Goal: Browse casually: Explore the website without a specific task or goal

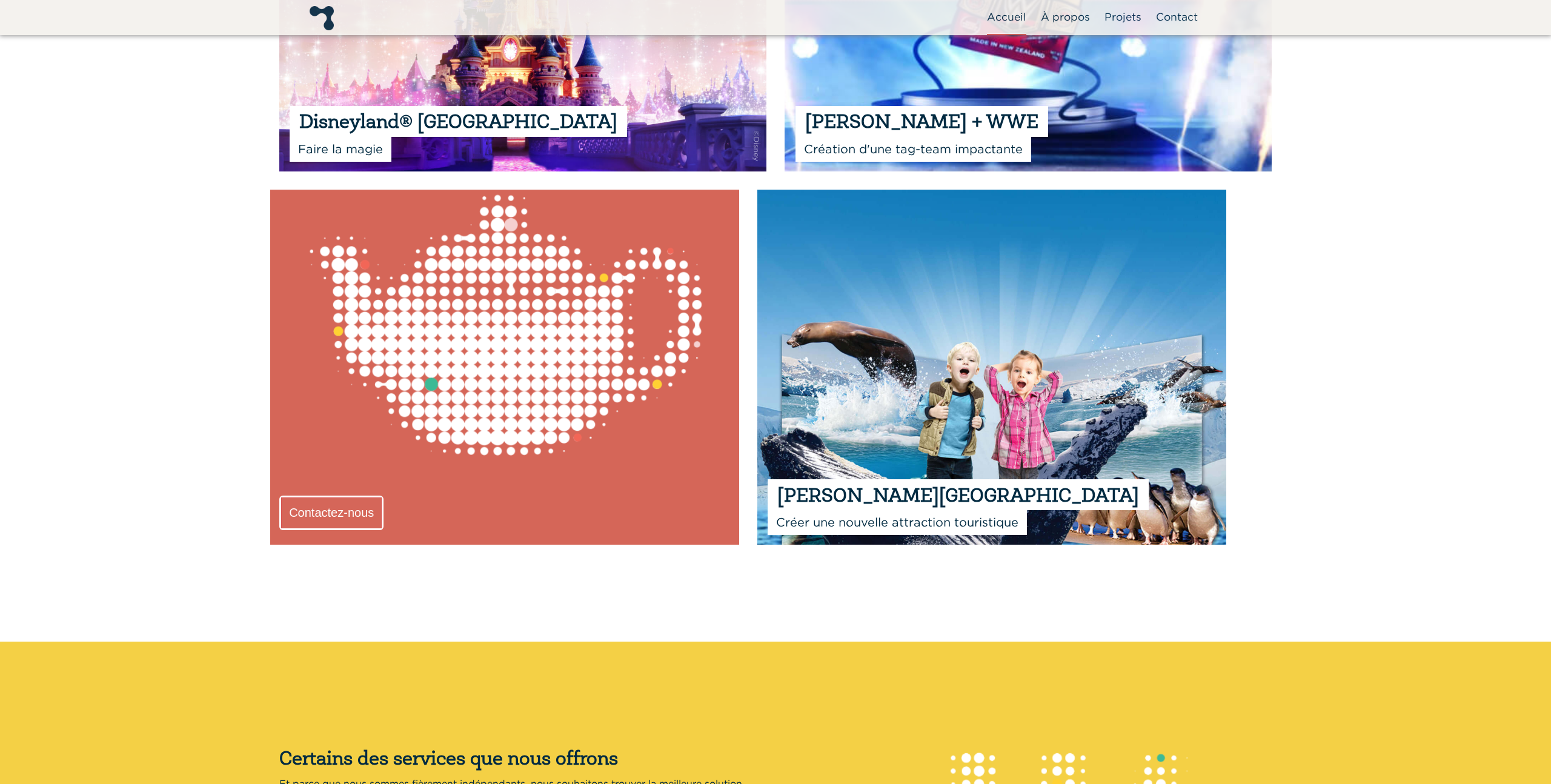
scroll to position [1321, 0]
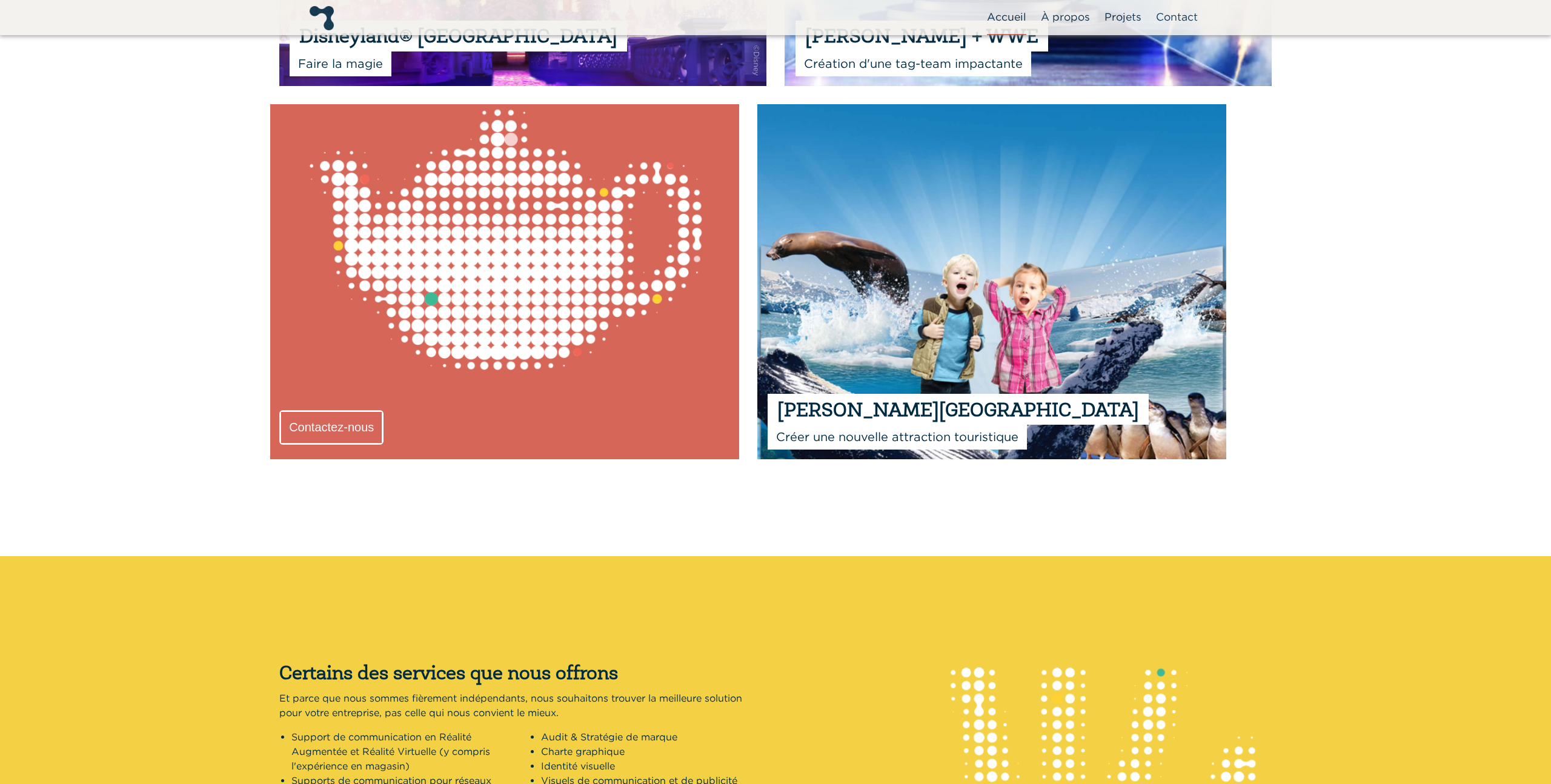
click at [1144, 337] on img at bounding box center [991, 282] width 515 height 391
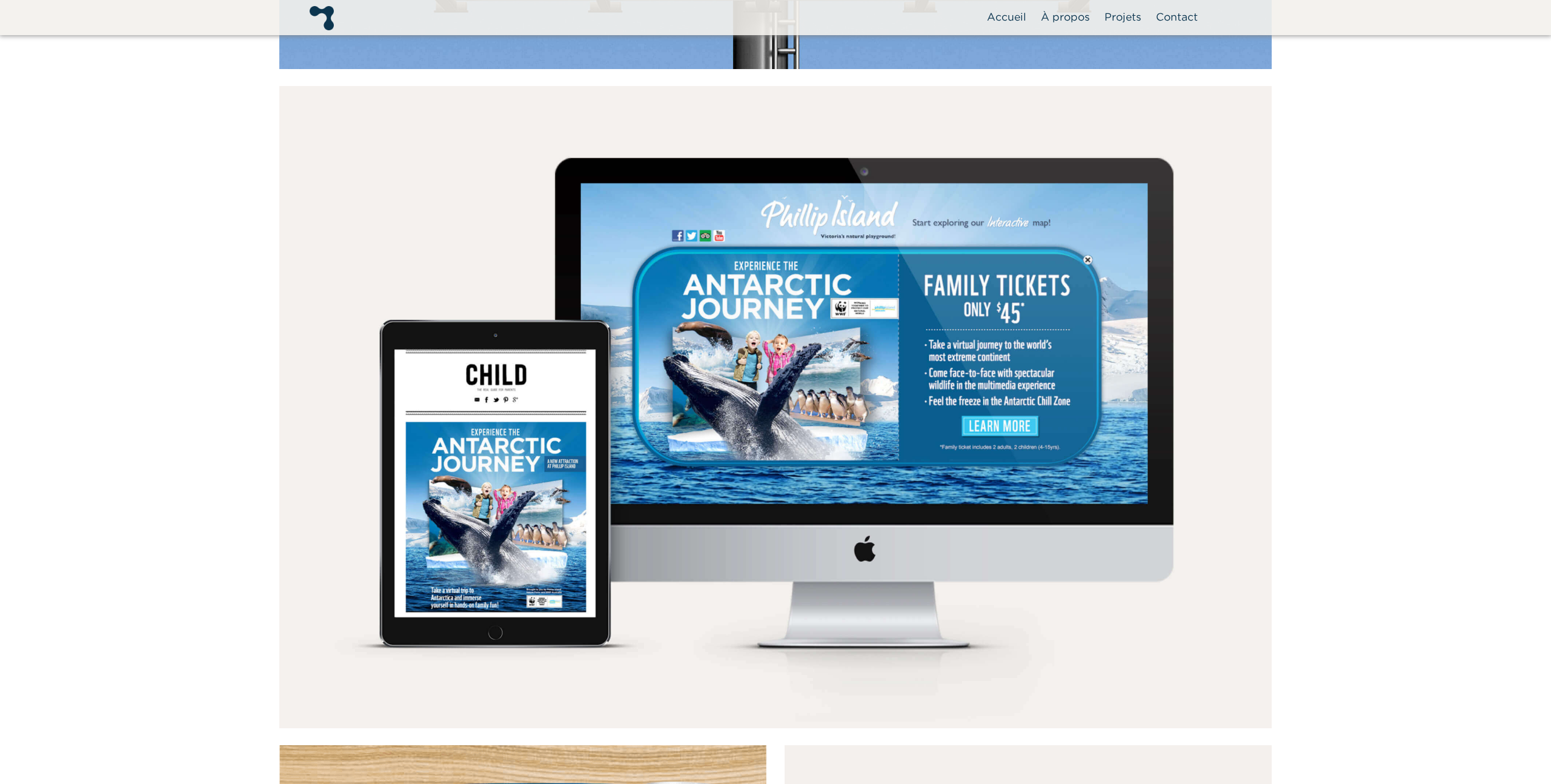
scroll to position [1816, 0]
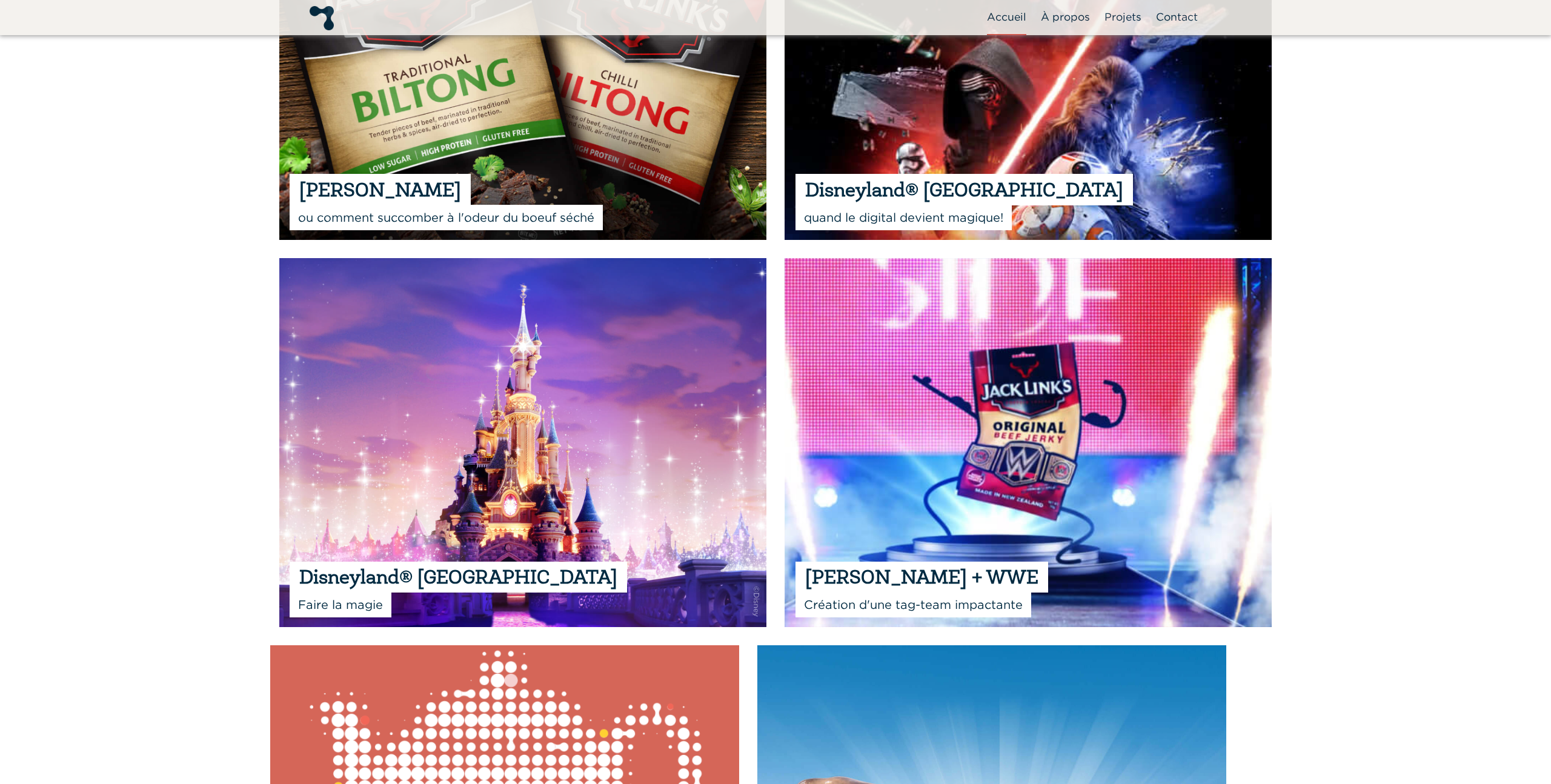
scroll to position [656, 0]
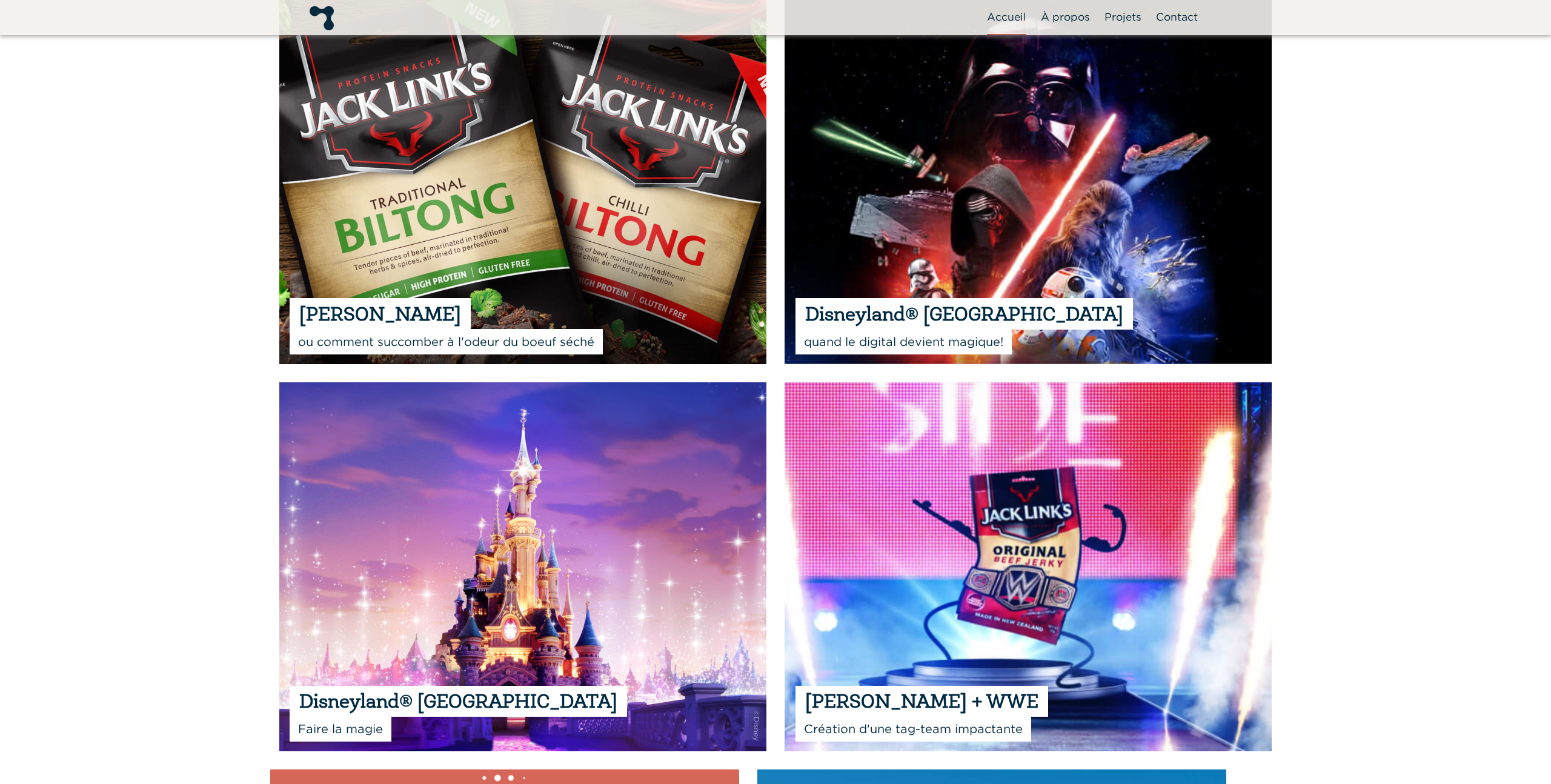
click at [545, 133] on img at bounding box center [522, 179] width 589 height 447
